Goal: Information Seeking & Learning: Learn about a topic

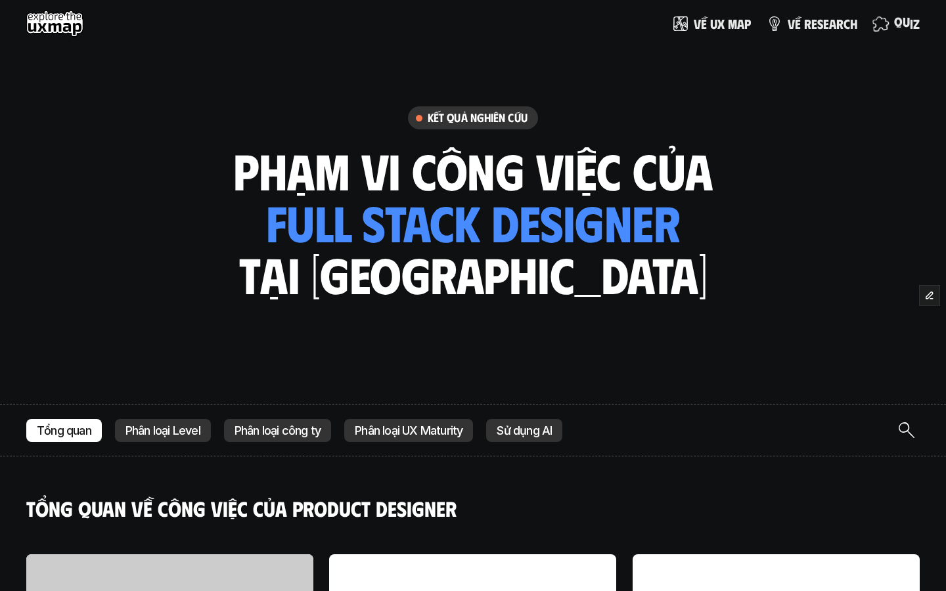
click at [883, 23] on img at bounding box center [880, 23] width 19 height 19
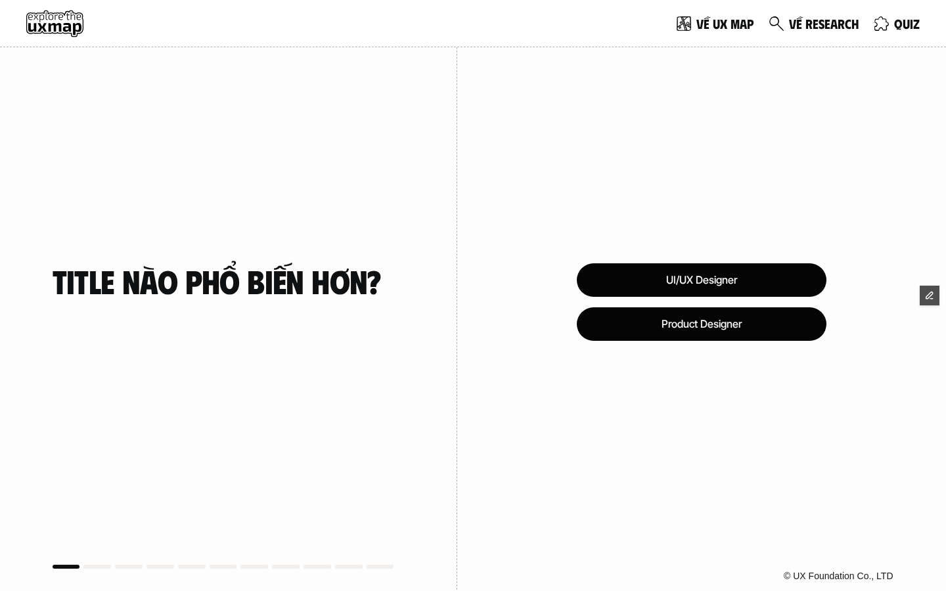
click at [49, 24] on use at bounding box center [54, 24] width 57 height 26
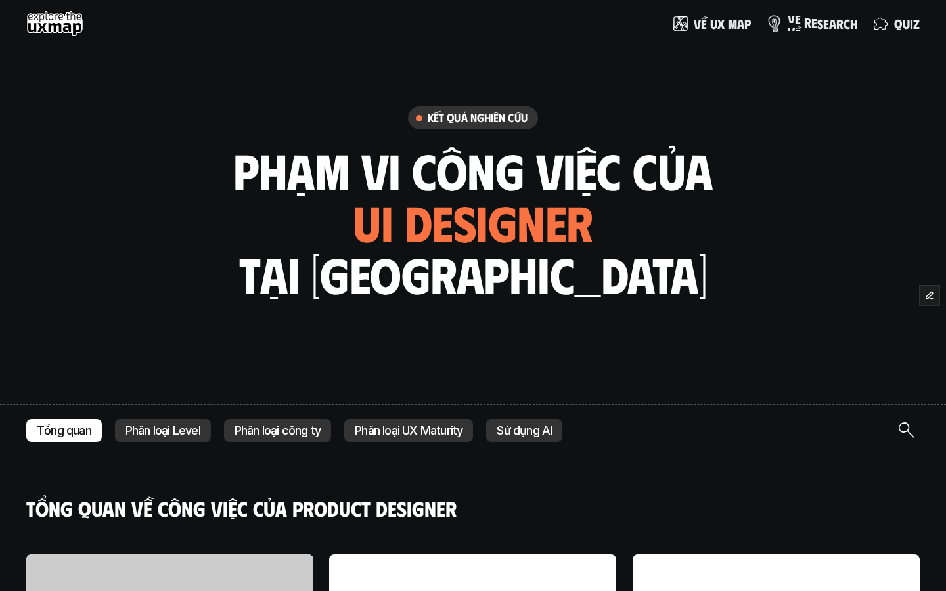
click at [798, 16] on span "ề" at bounding box center [798, 19] width 6 height 14
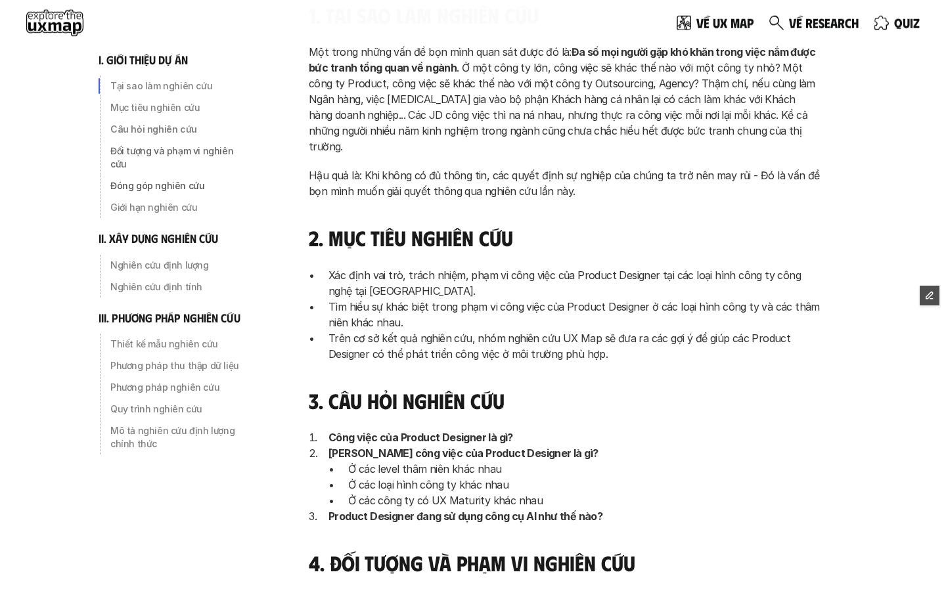
scroll to position [67, 0]
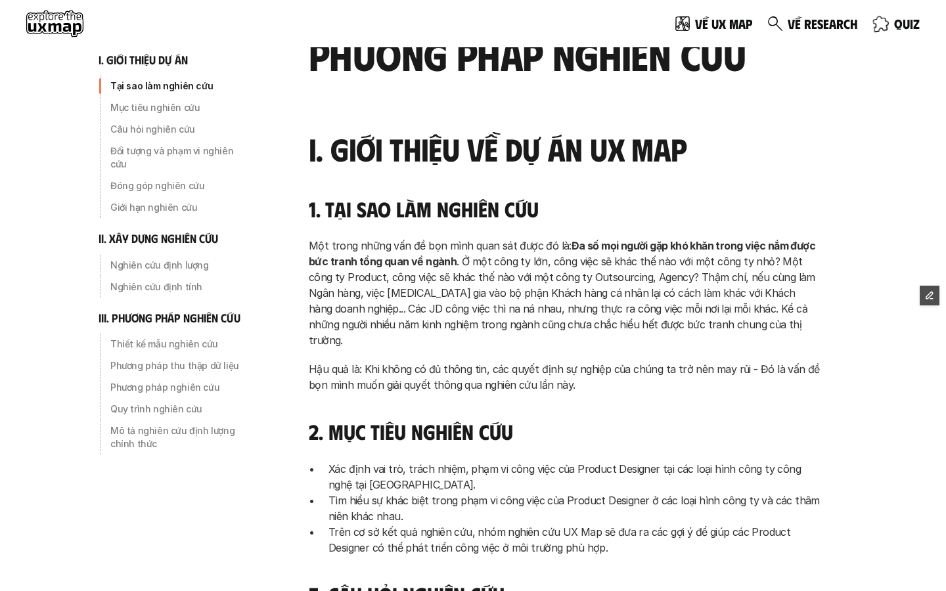
click at [891, 23] on link "q u i z" at bounding box center [896, 24] width 47 height 26
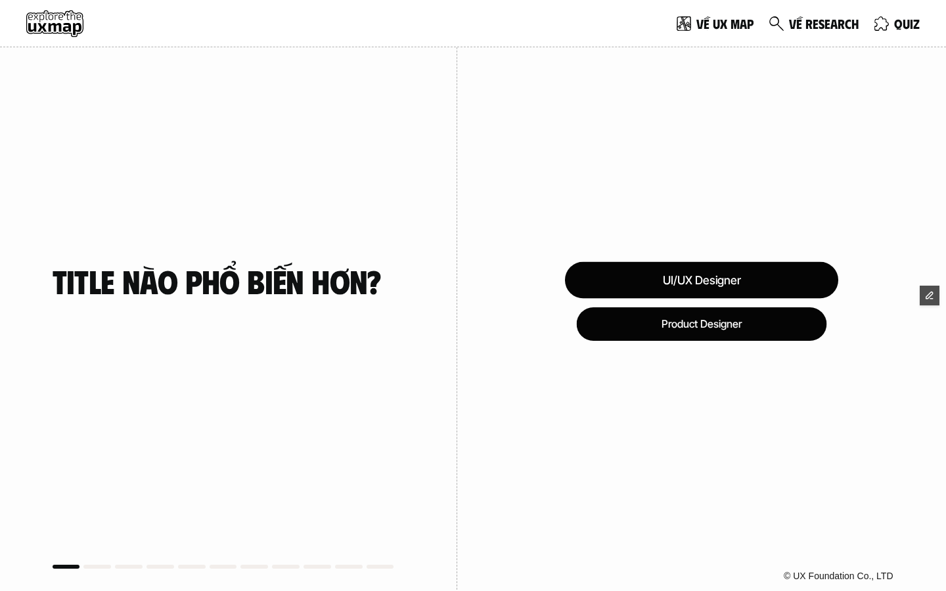
click at [631, 277] on div "UI/UX Designer" at bounding box center [700, 279] width 273 height 37
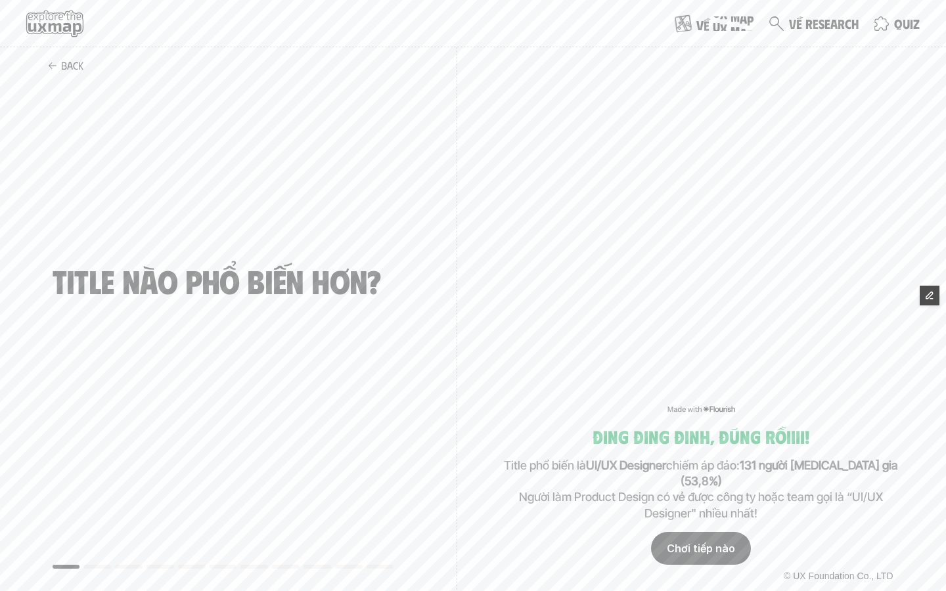
click at [726, 19] on span "x" at bounding box center [723, 14] width 7 height 14
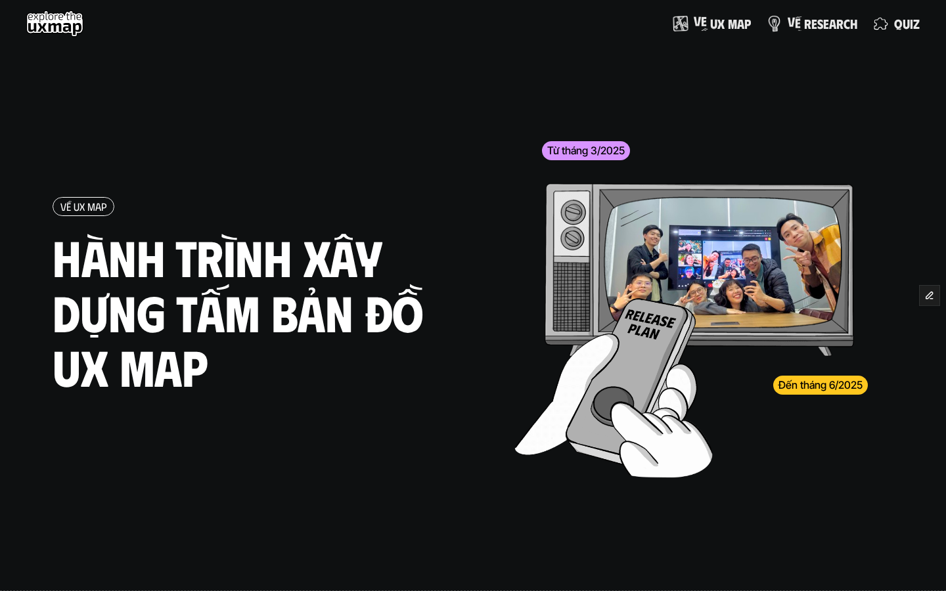
click at [793, 16] on span "v" at bounding box center [791, 21] width 7 height 14
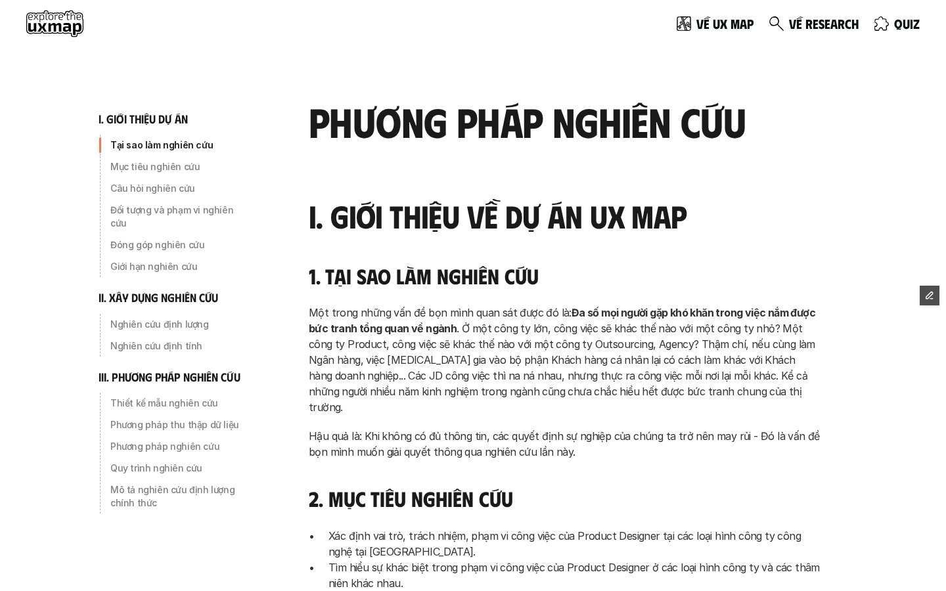
click at [32, 23] on use at bounding box center [54, 24] width 57 height 26
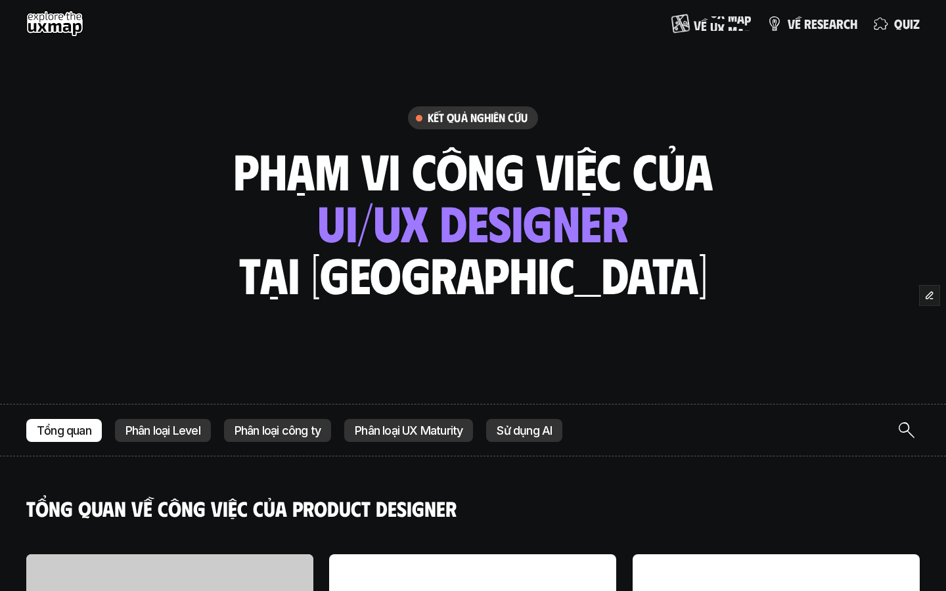
click at [727, 22] on p "V ề u x m a p" at bounding box center [722, 23] width 57 height 14
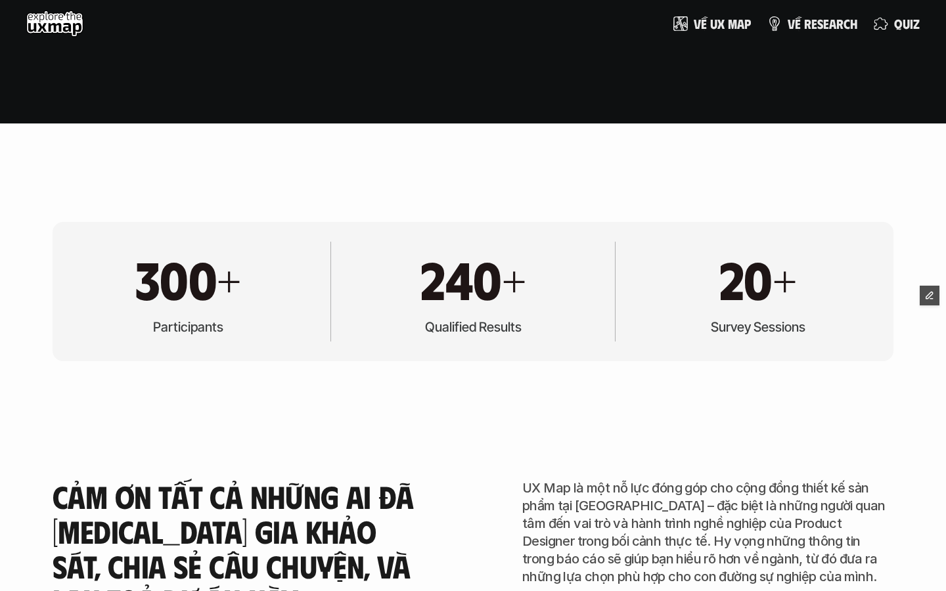
scroll to position [3607, 0]
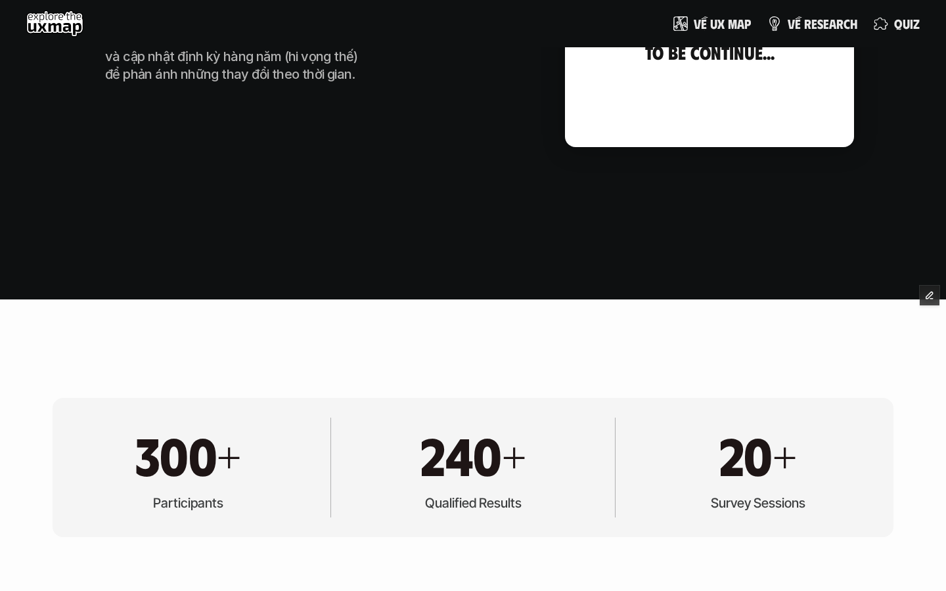
click at [53, 28] on use at bounding box center [54, 24] width 57 height 26
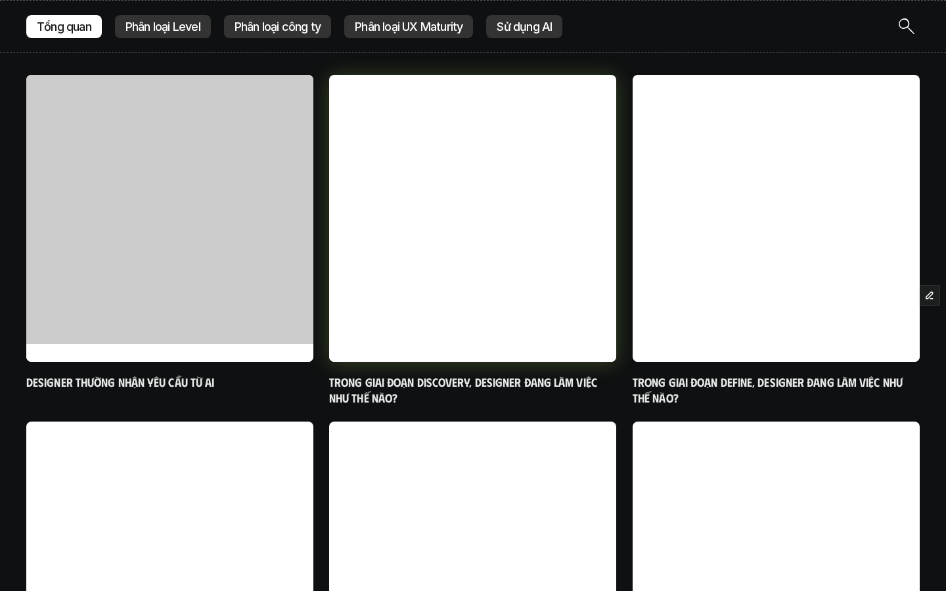
scroll to position [648, 0]
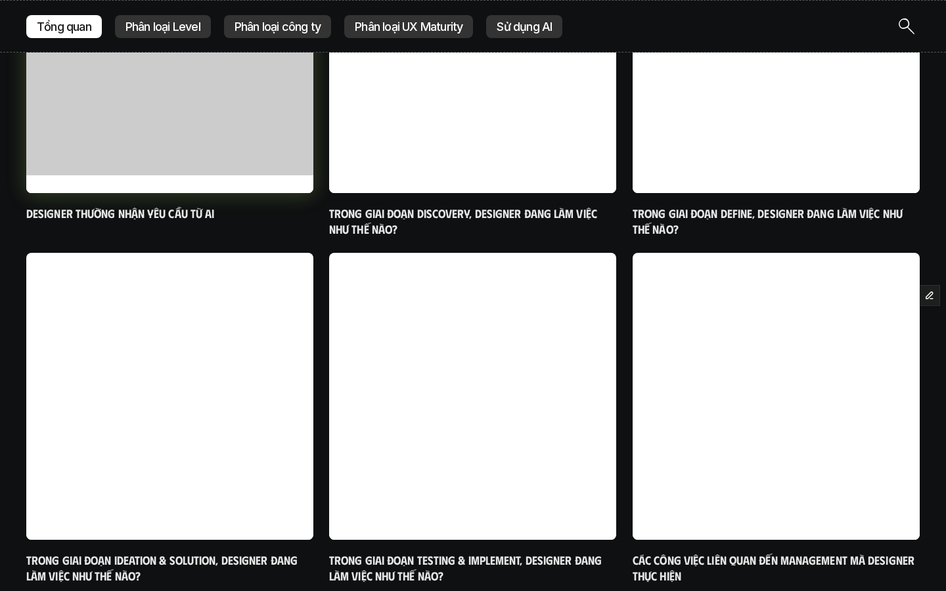
click at [177, 212] on h6 "Designer thường nhận yêu cầu từ ai" at bounding box center [169, 213] width 287 height 15
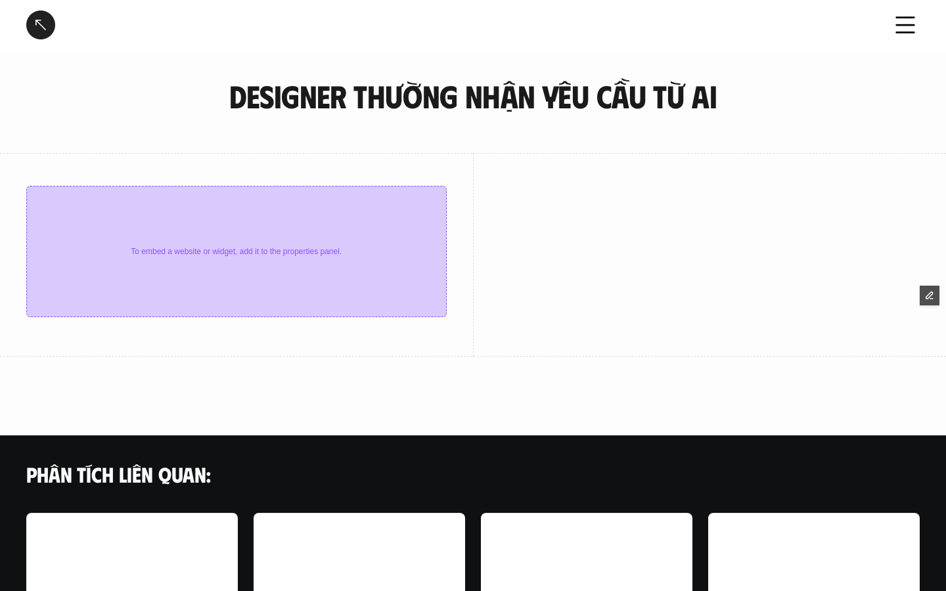
click at [41, 24] on link at bounding box center [40, 25] width 29 height 29
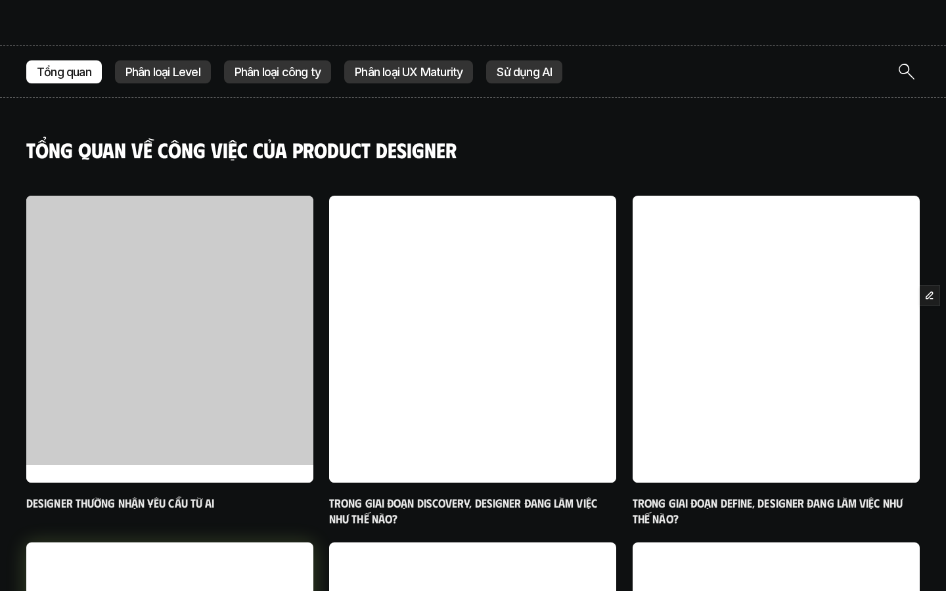
scroll to position [254, 0]
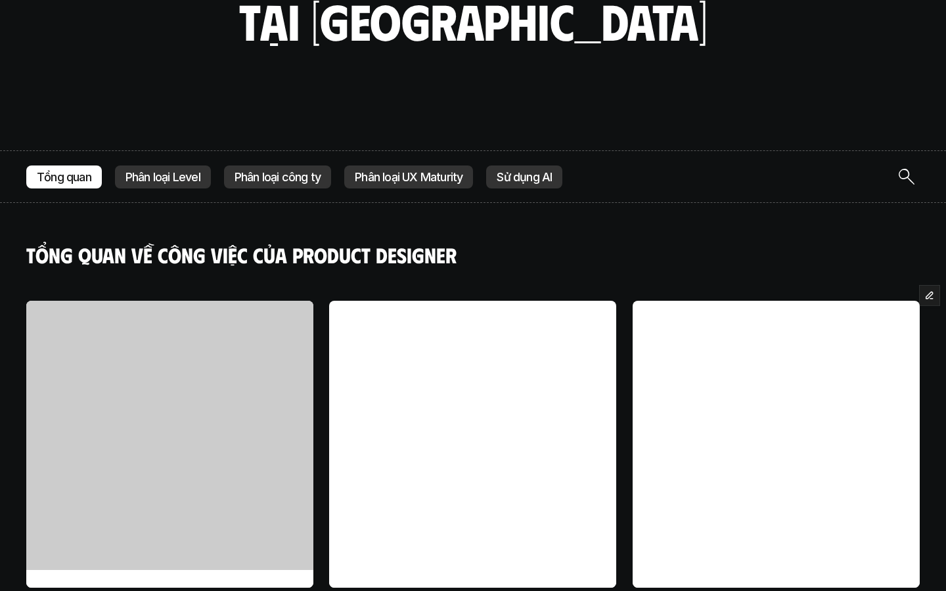
click at [184, 187] on div "Phân loại Level" at bounding box center [163, 178] width 96 height 24
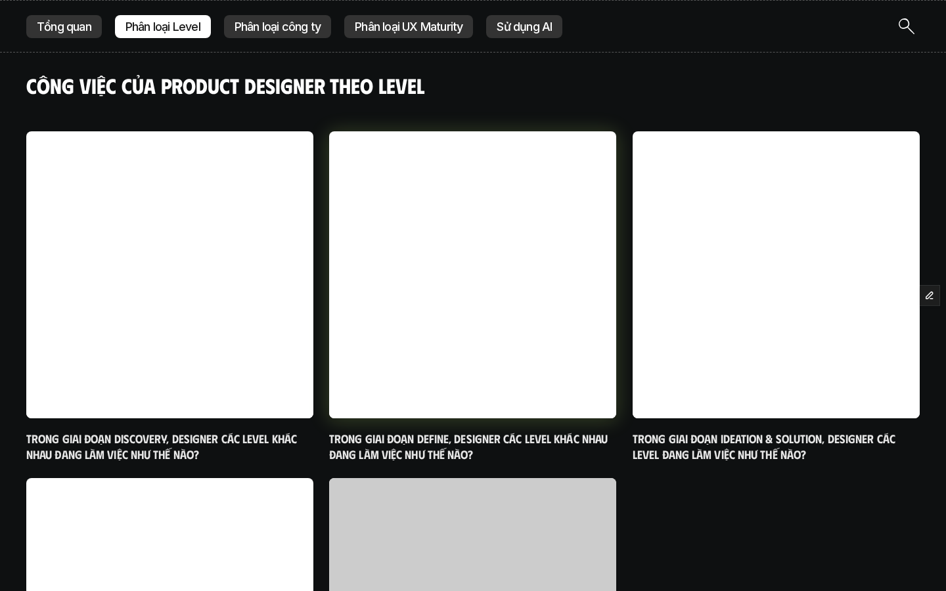
scroll to position [424, 0]
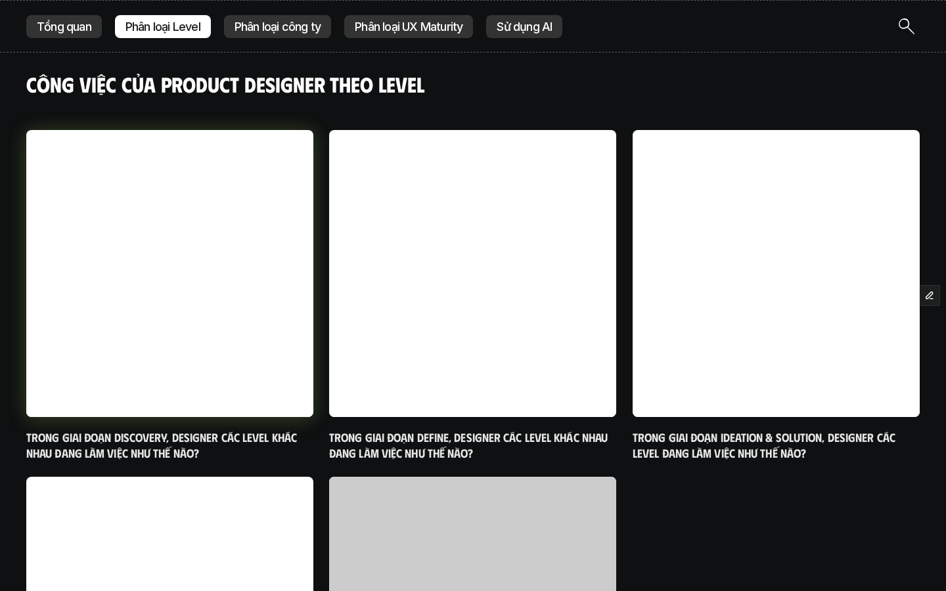
click at [254, 435] on h6 "Trong giai đoạn Discovery, designer các level khác nhau đang làm việc như thế n…" at bounding box center [169, 445] width 287 height 31
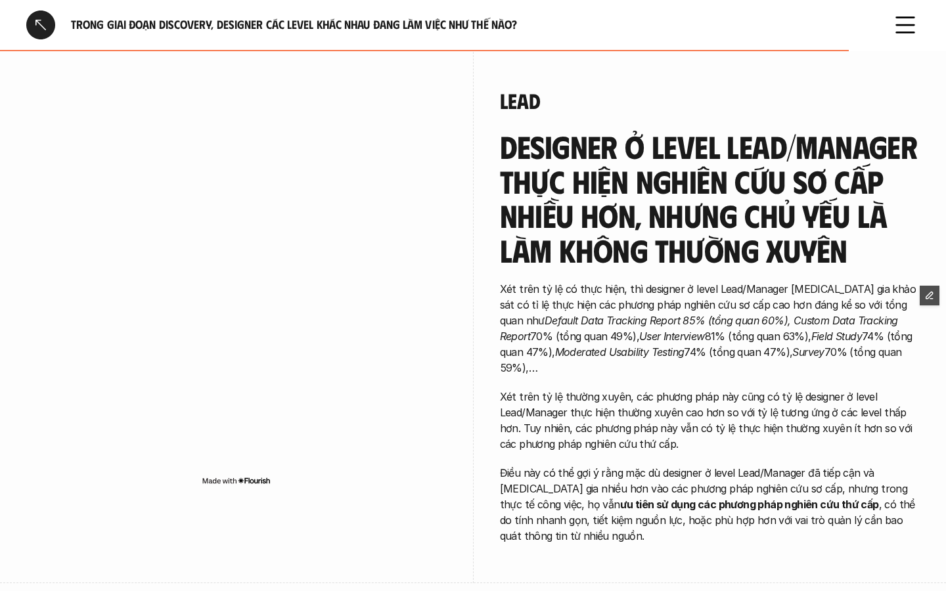
scroll to position [3913, 0]
